Goal: Task Accomplishment & Management: Manage account settings

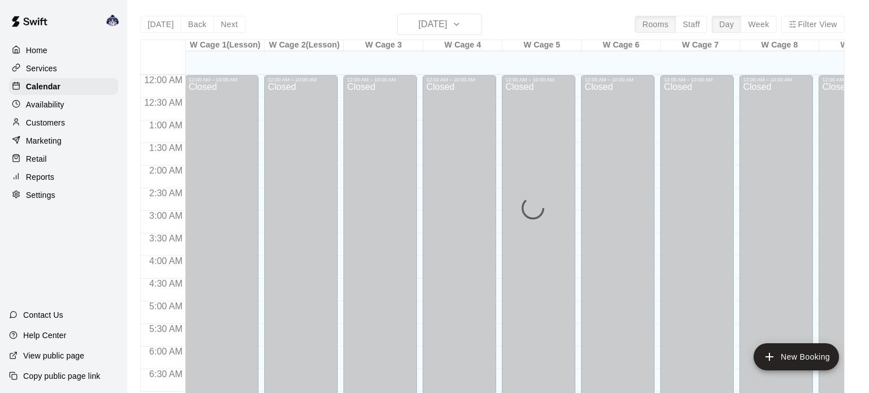
scroll to position [589, 0]
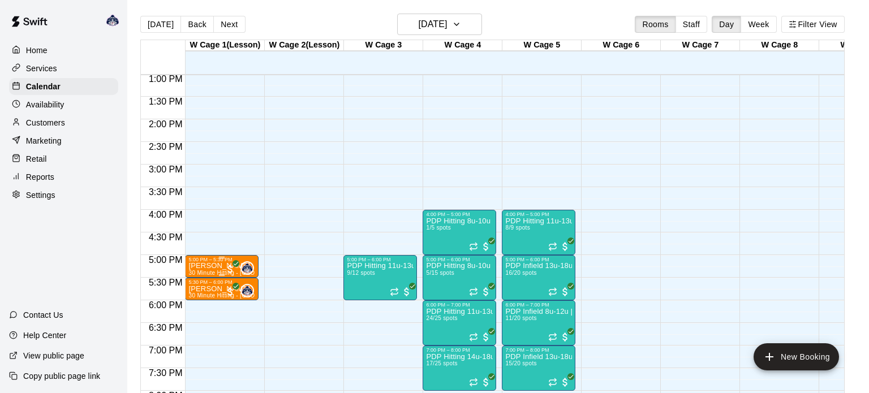
click at [209, 266] on p "[PERSON_NAME]" at bounding box center [221, 266] width 67 height 0
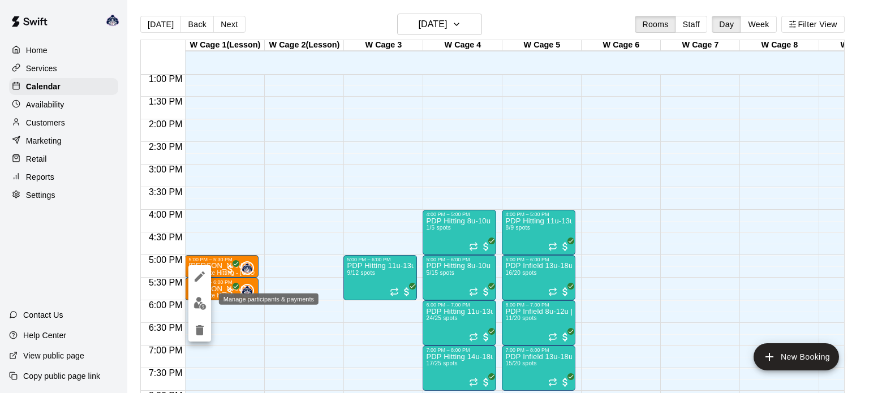
click at [195, 306] on img "edit" at bounding box center [199, 303] width 13 height 13
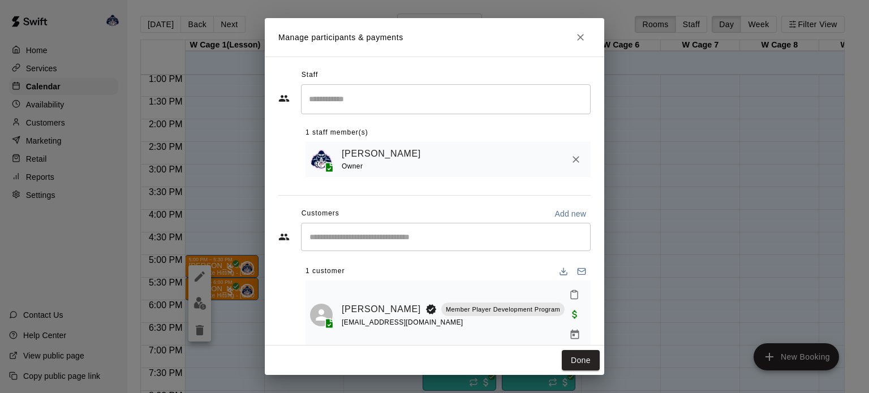
scroll to position [19, 0]
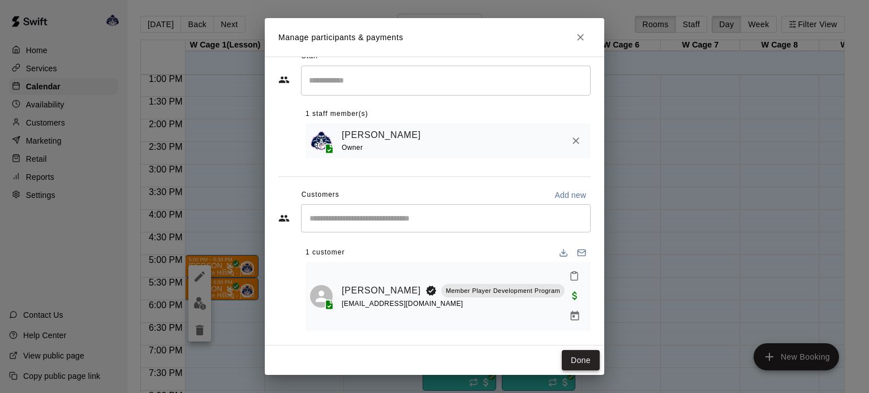
click at [574, 361] on button "Done" at bounding box center [581, 360] width 38 height 21
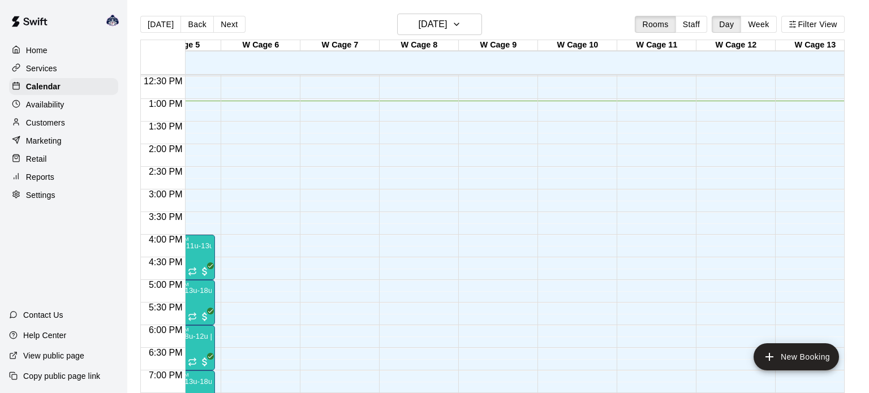
scroll to position [0, 0]
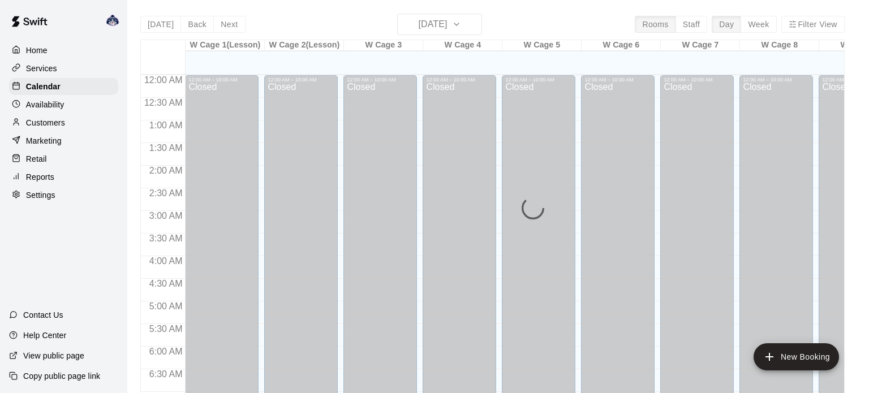
scroll to position [599, 0]
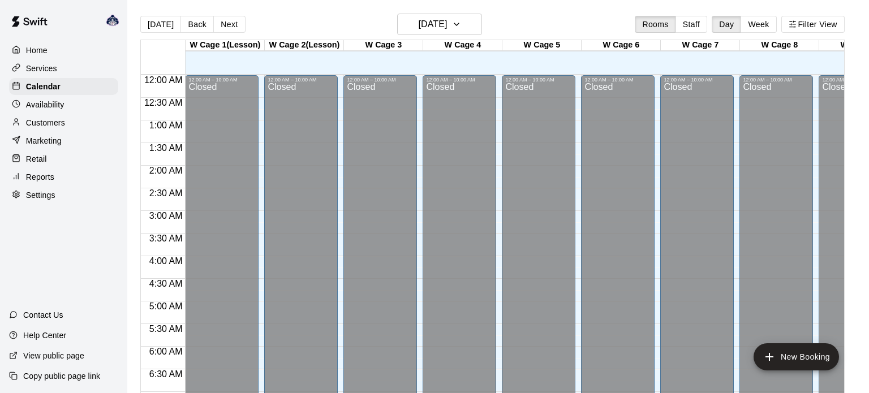
scroll to position [619, 0]
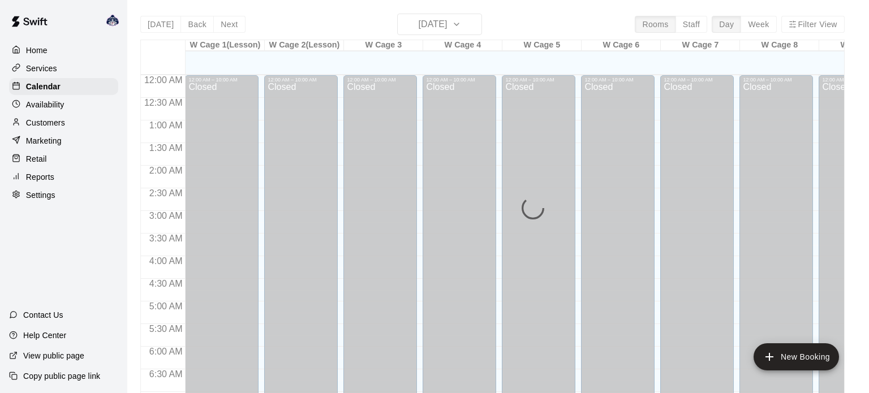
scroll to position [629, 0]
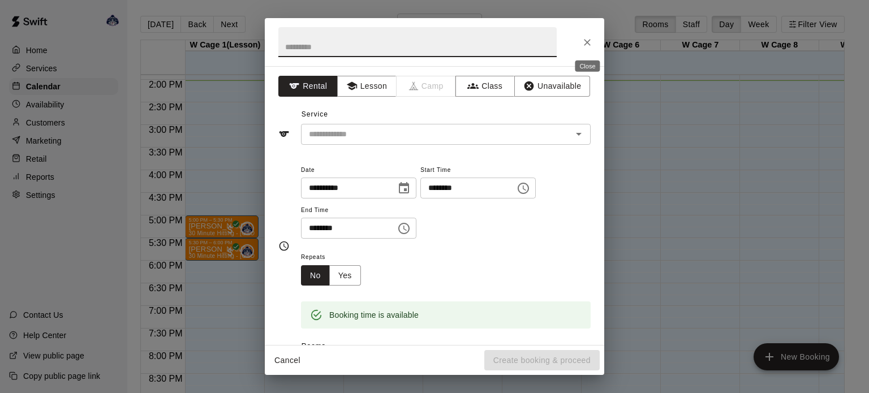
click at [595, 41] on button "Close" at bounding box center [587, 42] width 20 height 20
